Goal: Book appointment/travel/reservation

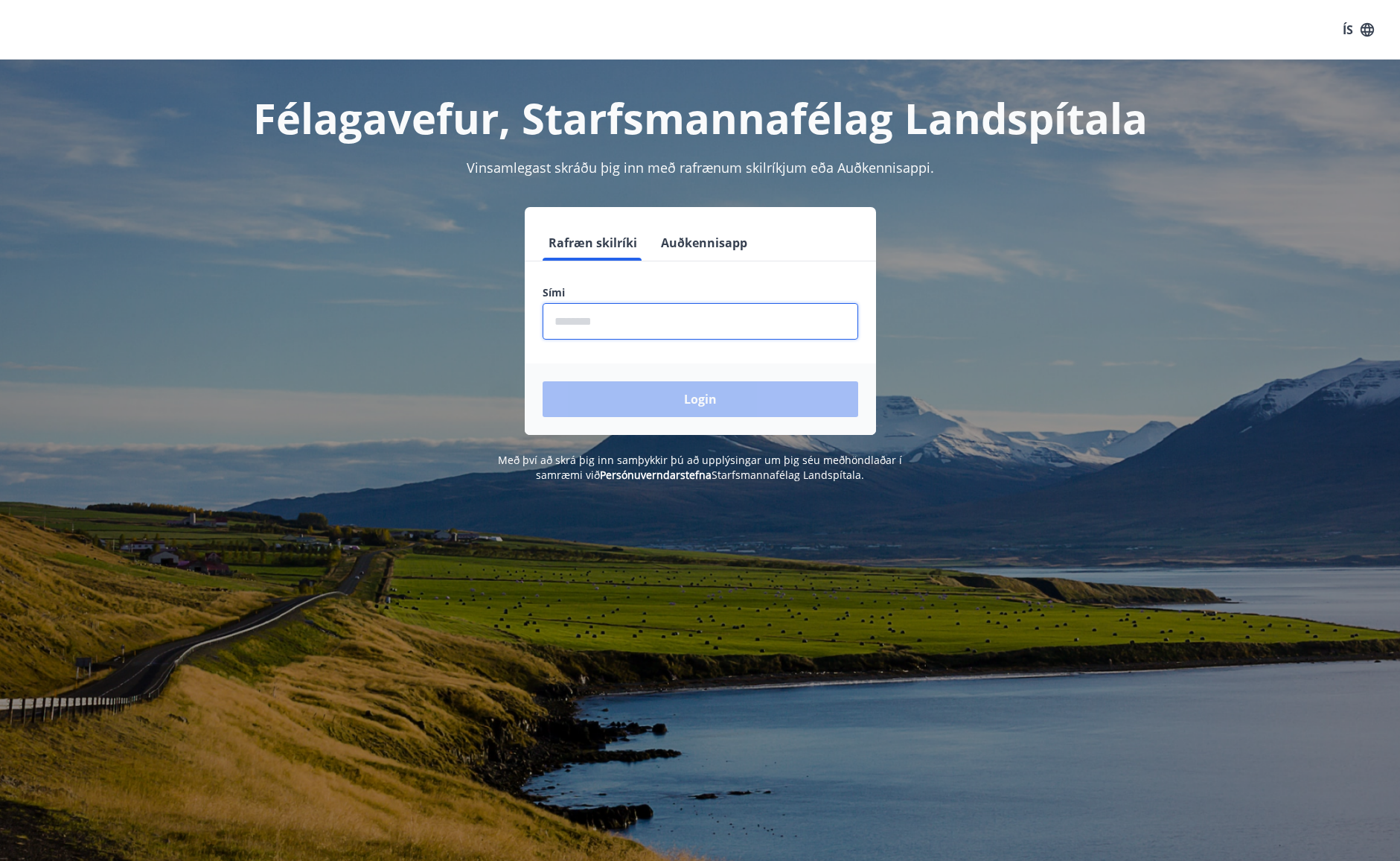
click at [591, 330] on input "phone" at bounding box center [700, 321] width 316 height 37
type input "********"
click at [625, 400] on button "Login" at bounding box center [700, 398] width 316 height 36
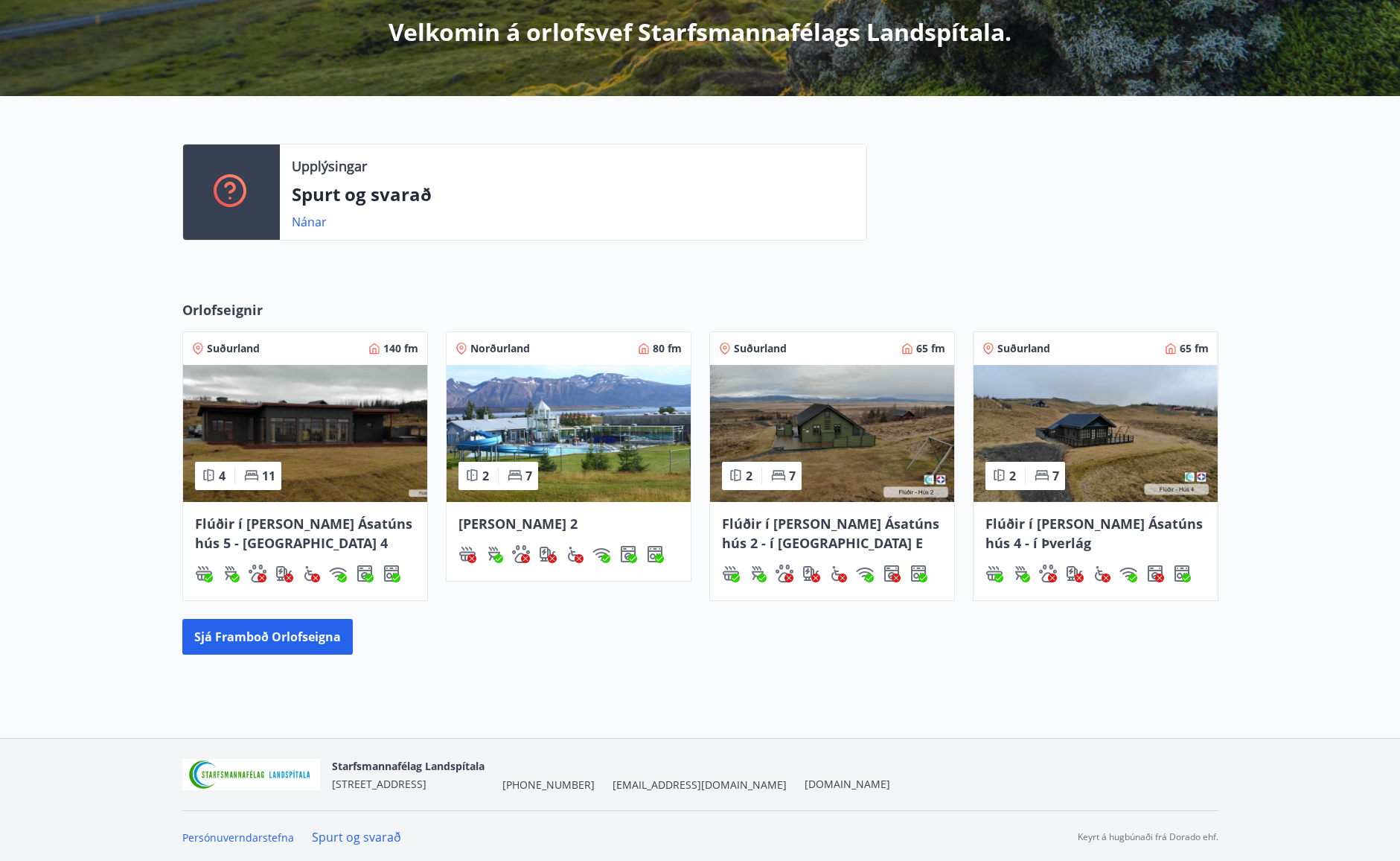
scroll to position [278, 0]
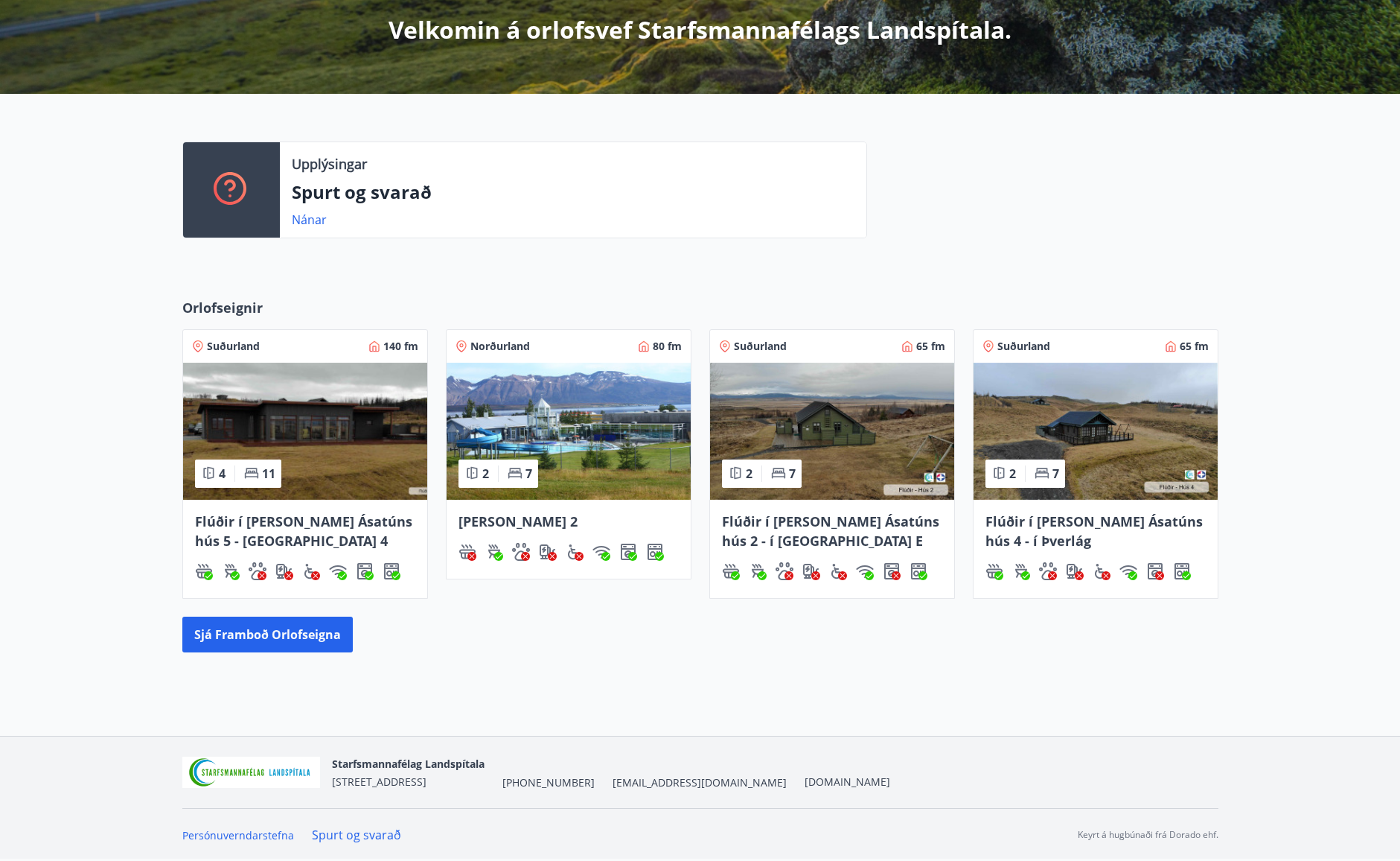
click at [309, 521] on span "Flúðir í [PERSON_NAME] Ásatúns hús 5 - [GEOGRAPHIC_DATA] 4" at bounding box center [304, 531] width 217 height 38
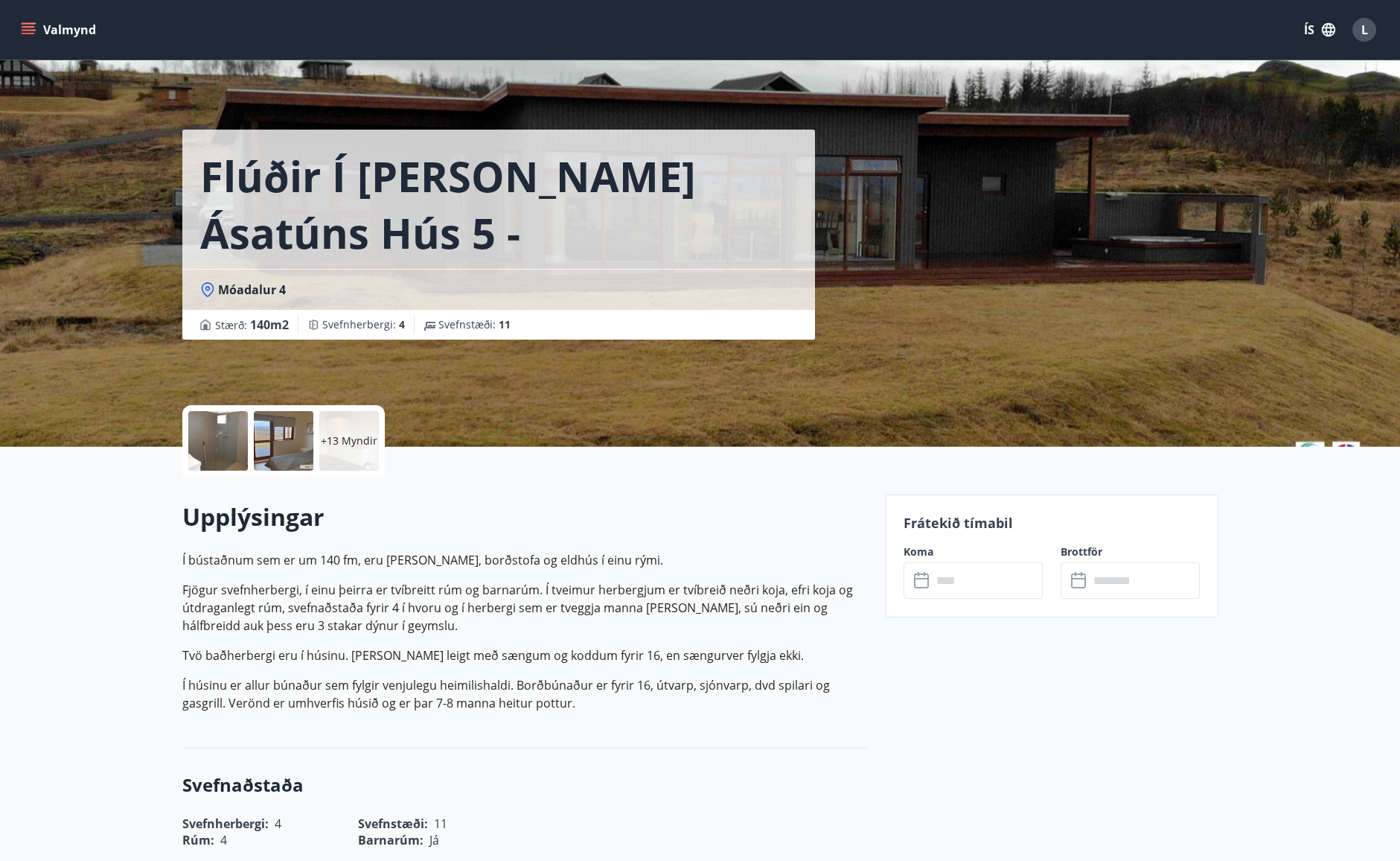
click at [28, 28] on icon "menu" at bounding box center [28, 27] width 14 height 2
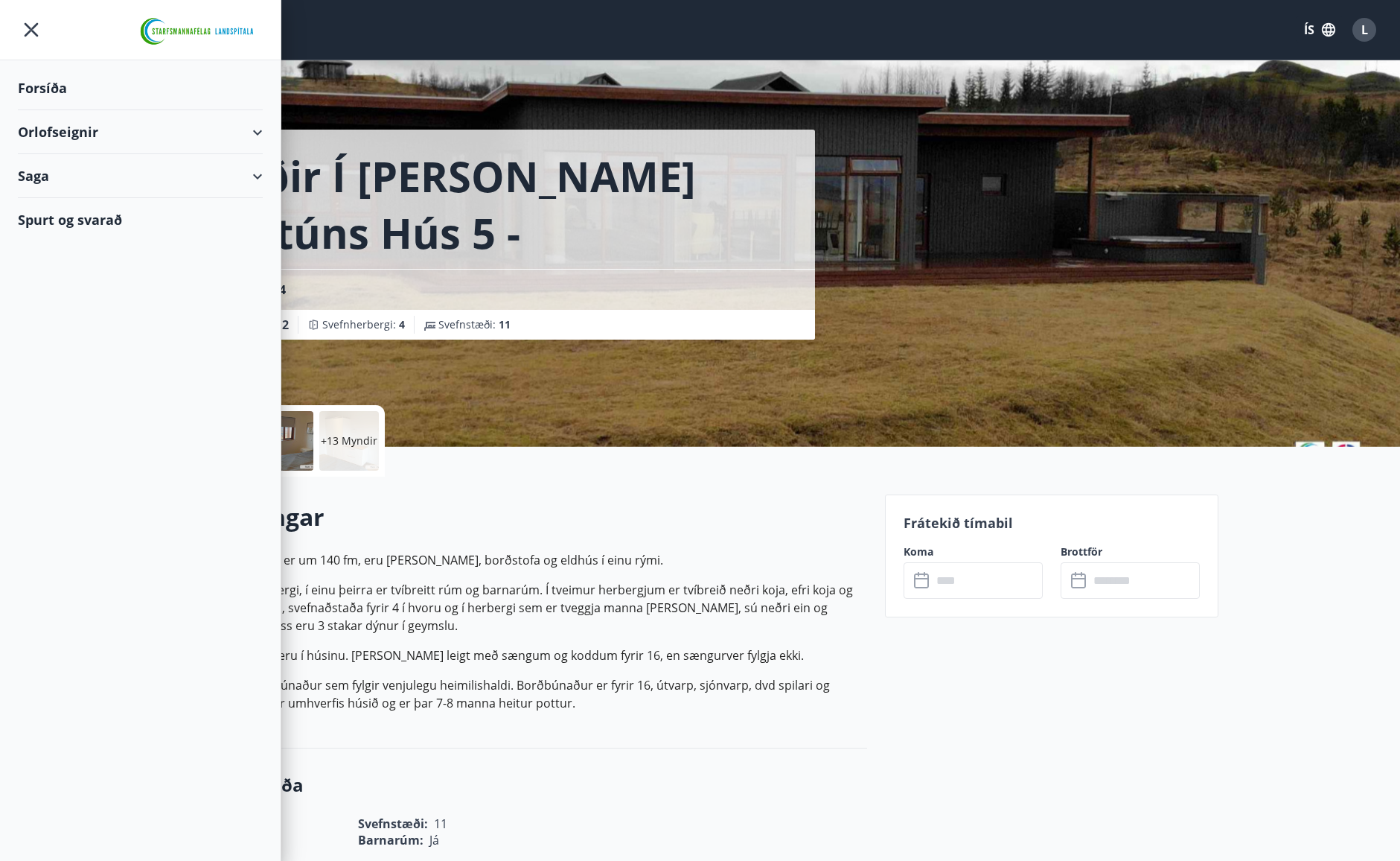
click at [260, 132] on div "Orlofseignir" at bounding box center [139, 132] width 245 height 44
click at [61, 169] on div "Framboð" at bounding box center [139, 170] width 221 height 31
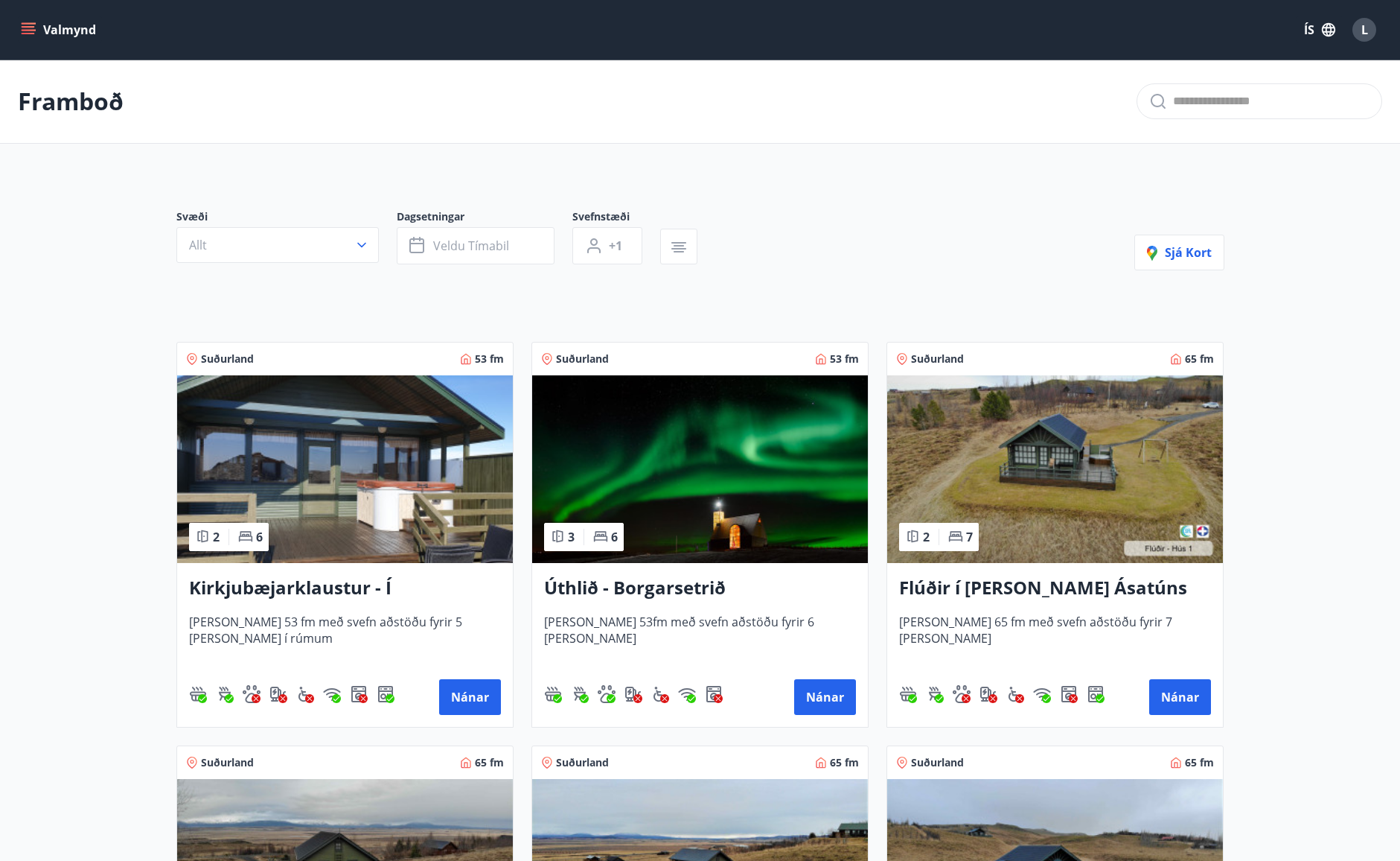
click at [29, 25] on icon "menu" at bounding box center [28, 29] width 15 height 15
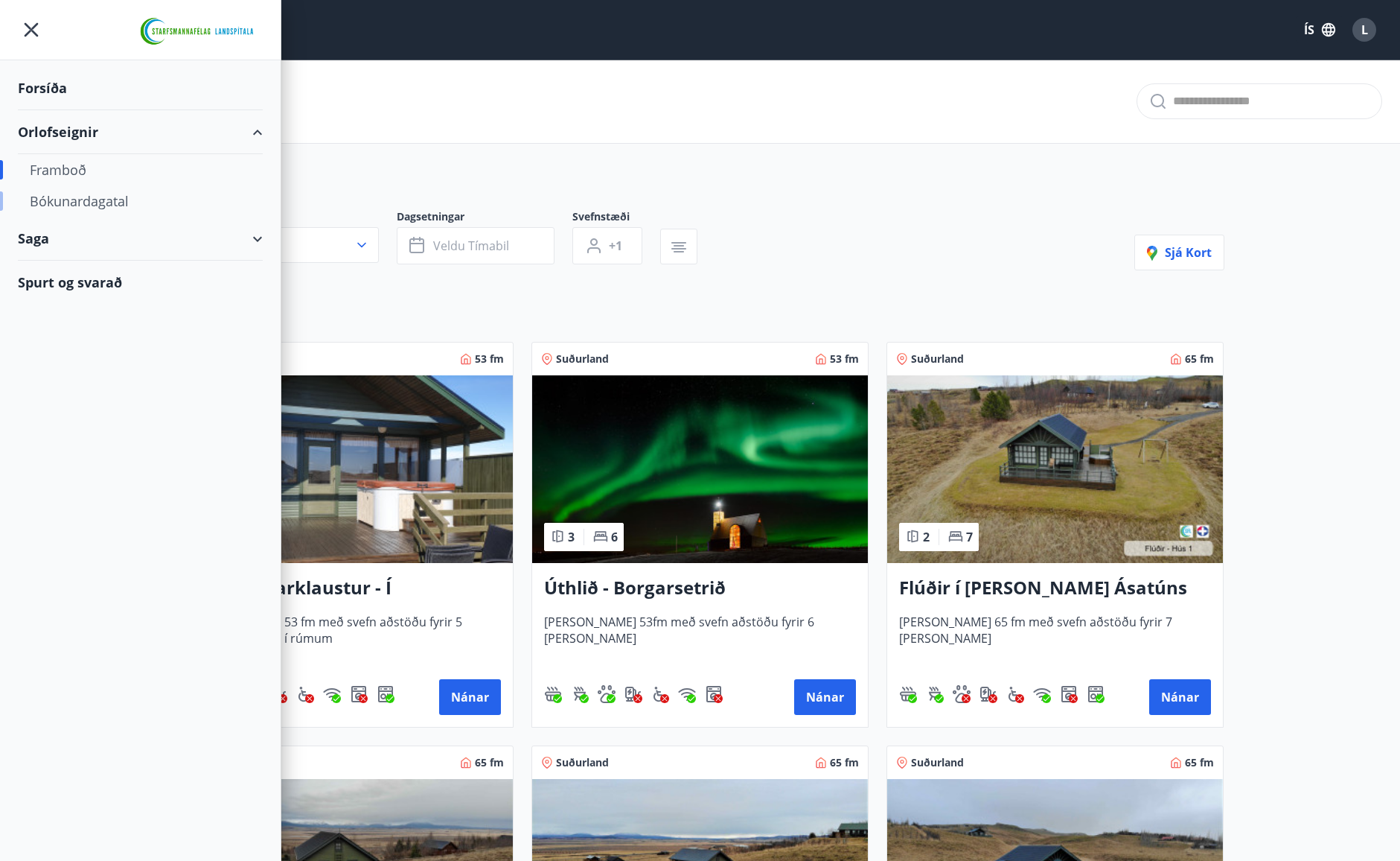
click at [74, 207] on div "Bókunardagatal" at bounding box center [139, 201] width 221 height 31
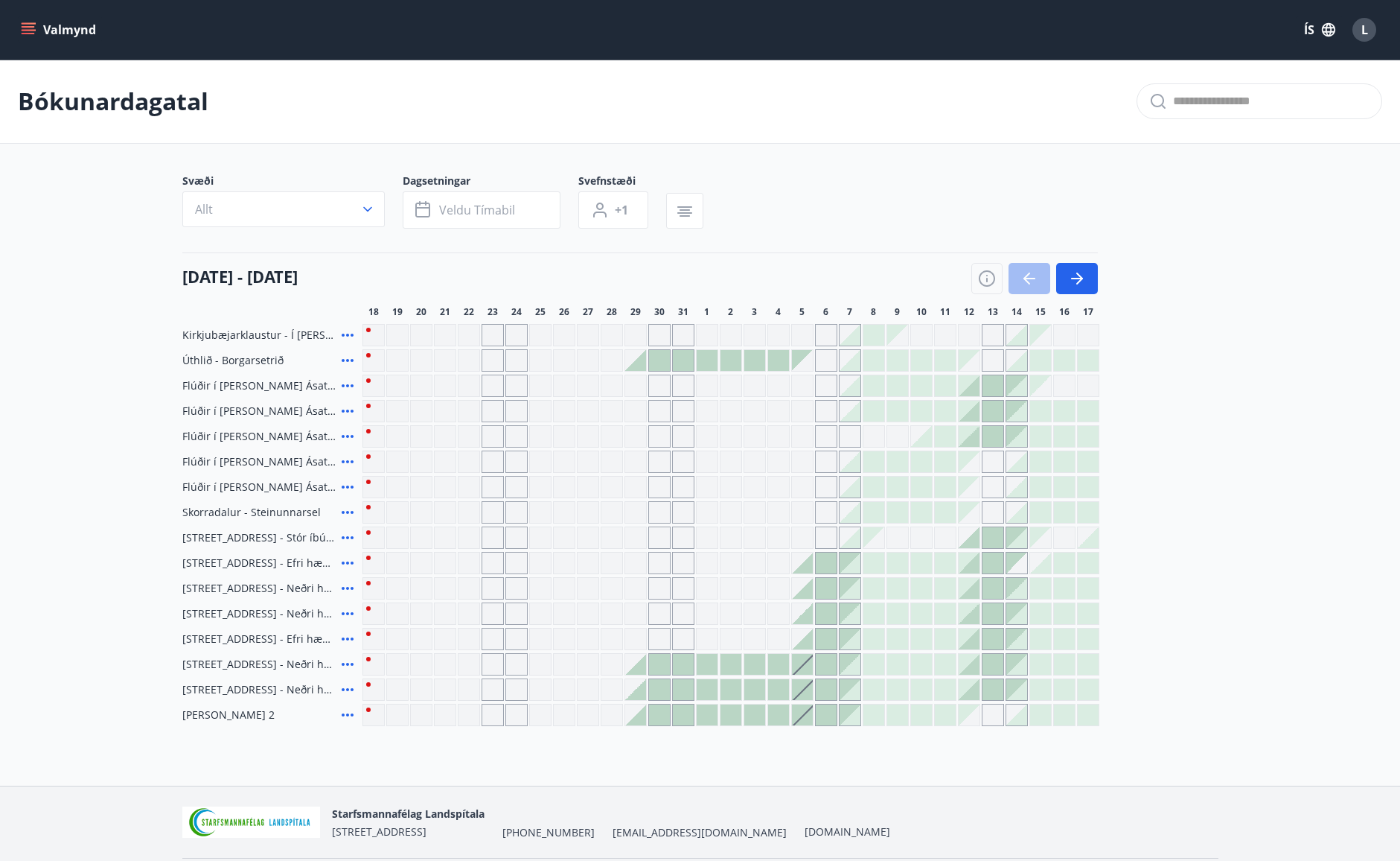
click at [633, 486] on div "Gráir dagar eru ekki bókanlegir" at bounding box center [636, 486] width 22 height 22
click at [463, 666] on div "Gráir dagar eru ekki bókanlegir" at bounding box center [469, 664] width 22 height 22
click at [867, 666] on div at bounding box center [873, 664] width 21 height 21
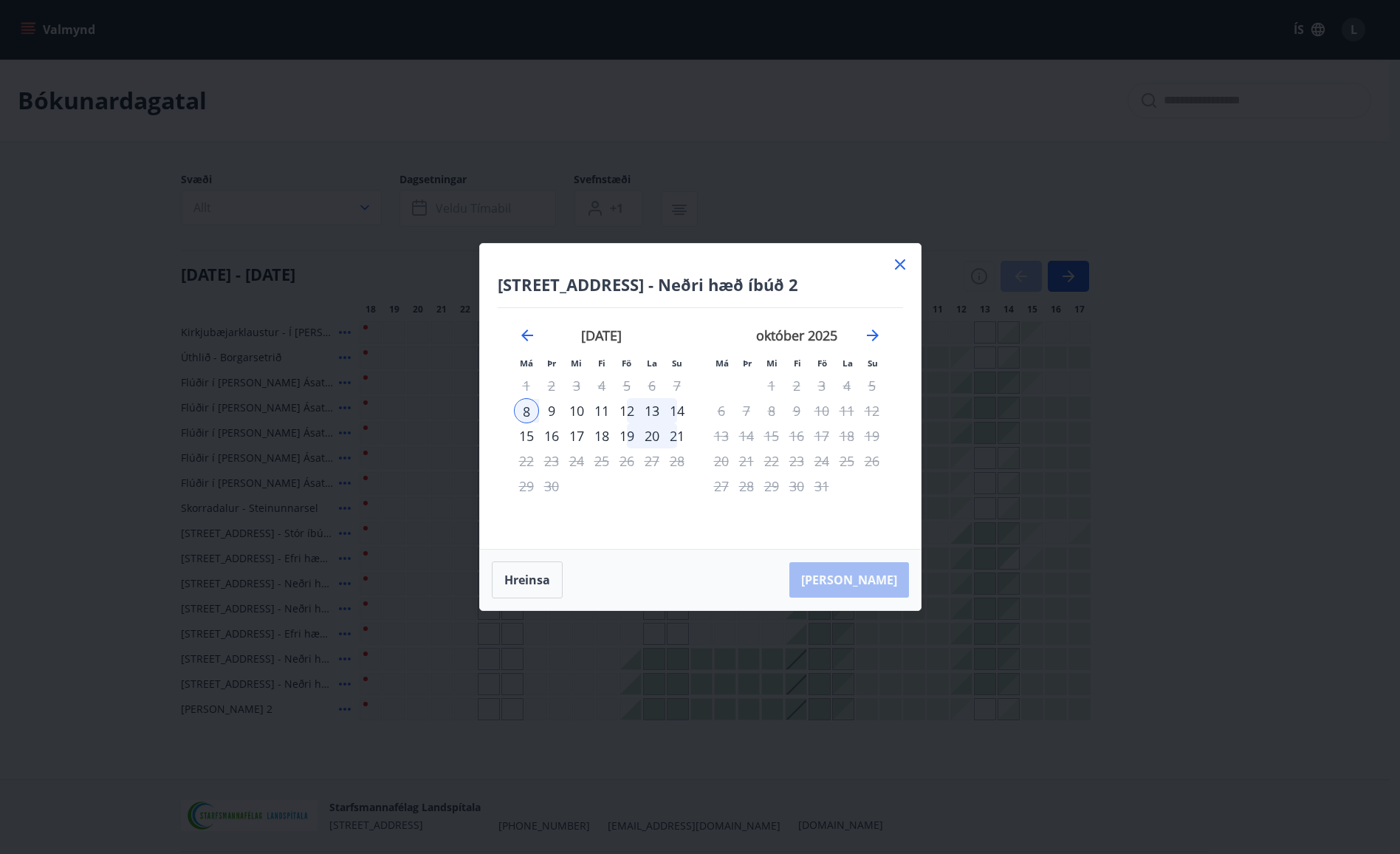
click at [897, 262] on icon at bounding box center [899, 264] width 17 height 17
